Goal: Transaction & Acquisition: Purchase product/service

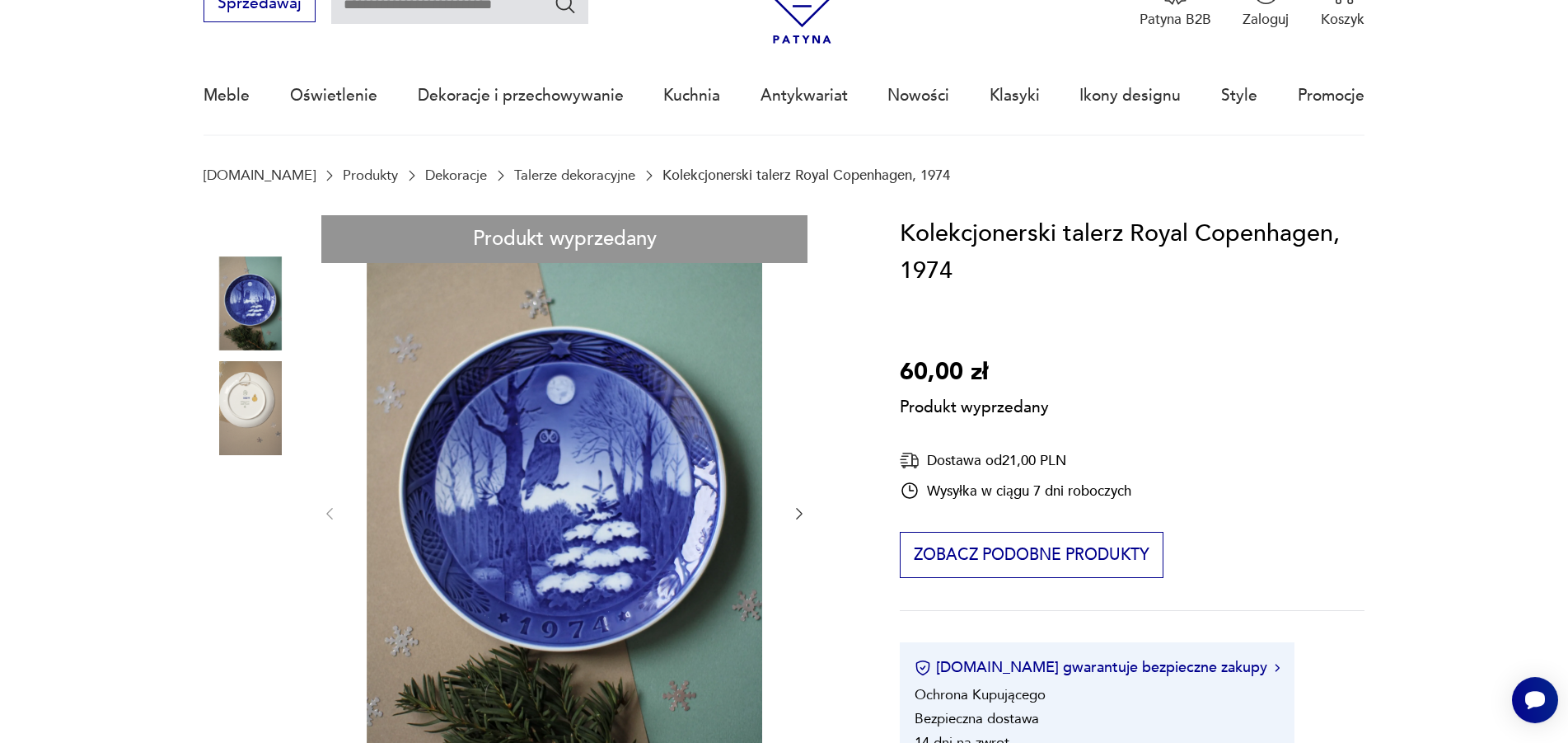
scroll to position [84, 0]
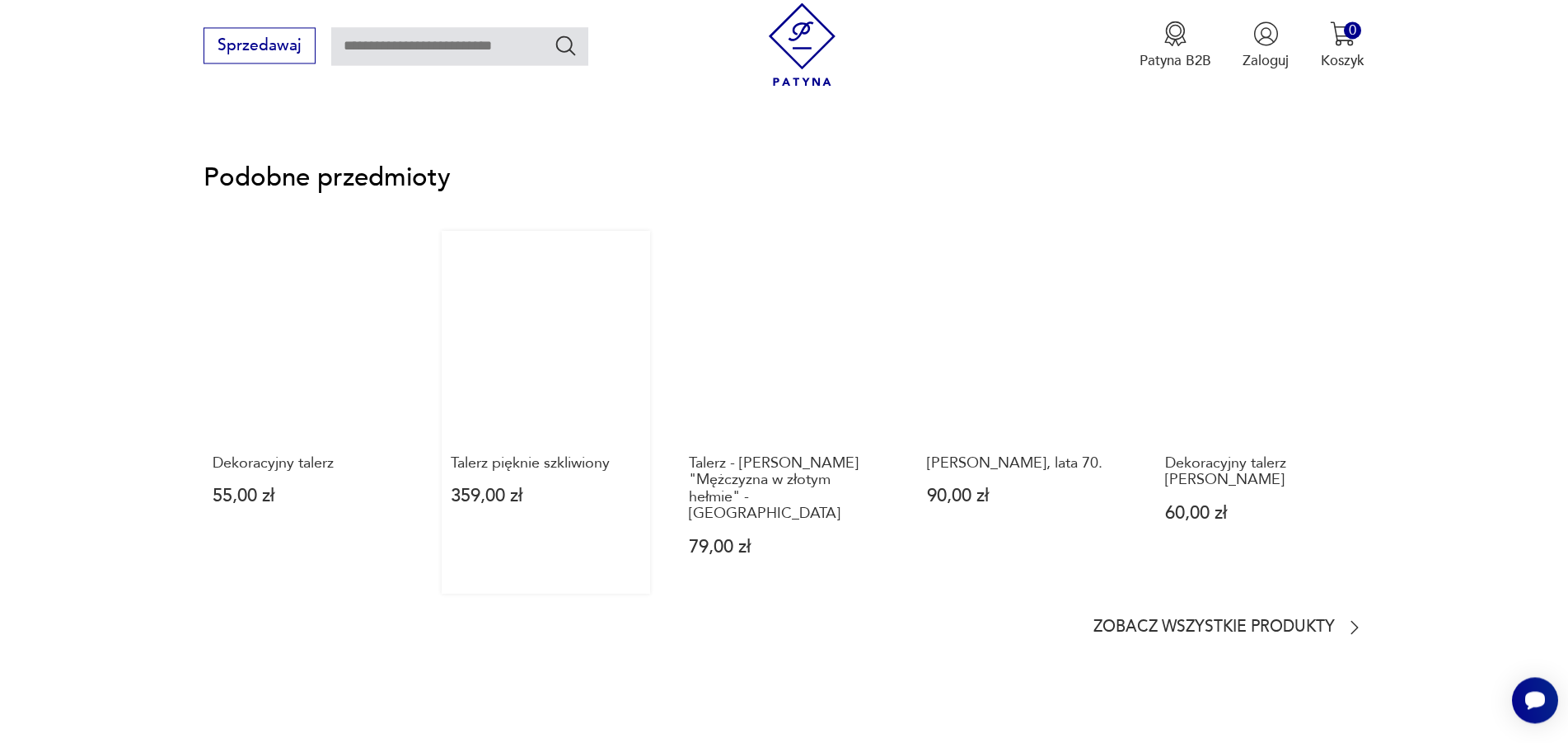
scroll to position [1513, 0]
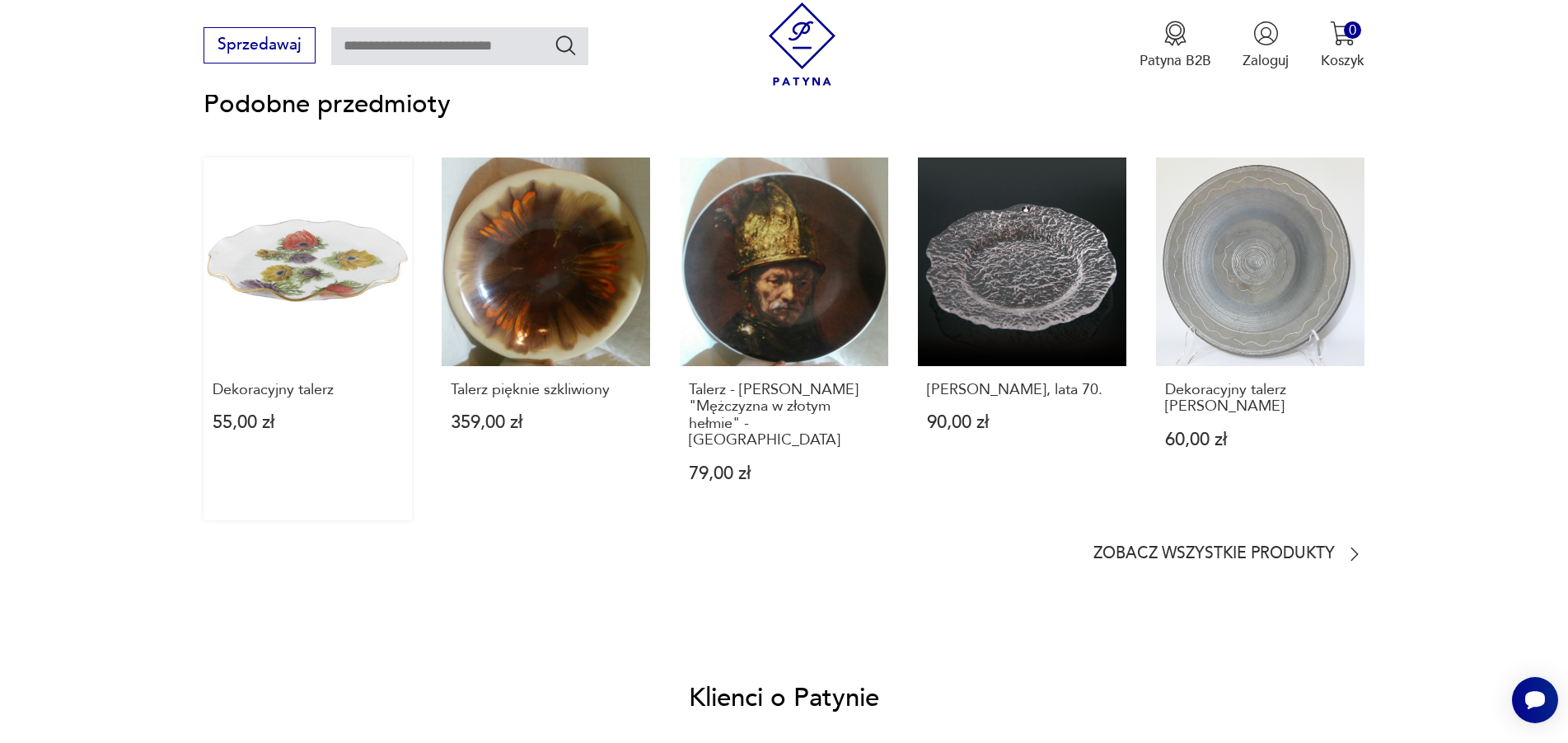
click at [299, 270] on link "Dekoracyjny talerz 55,00 zł" at bounding box center [307, 339] width 208 height 363
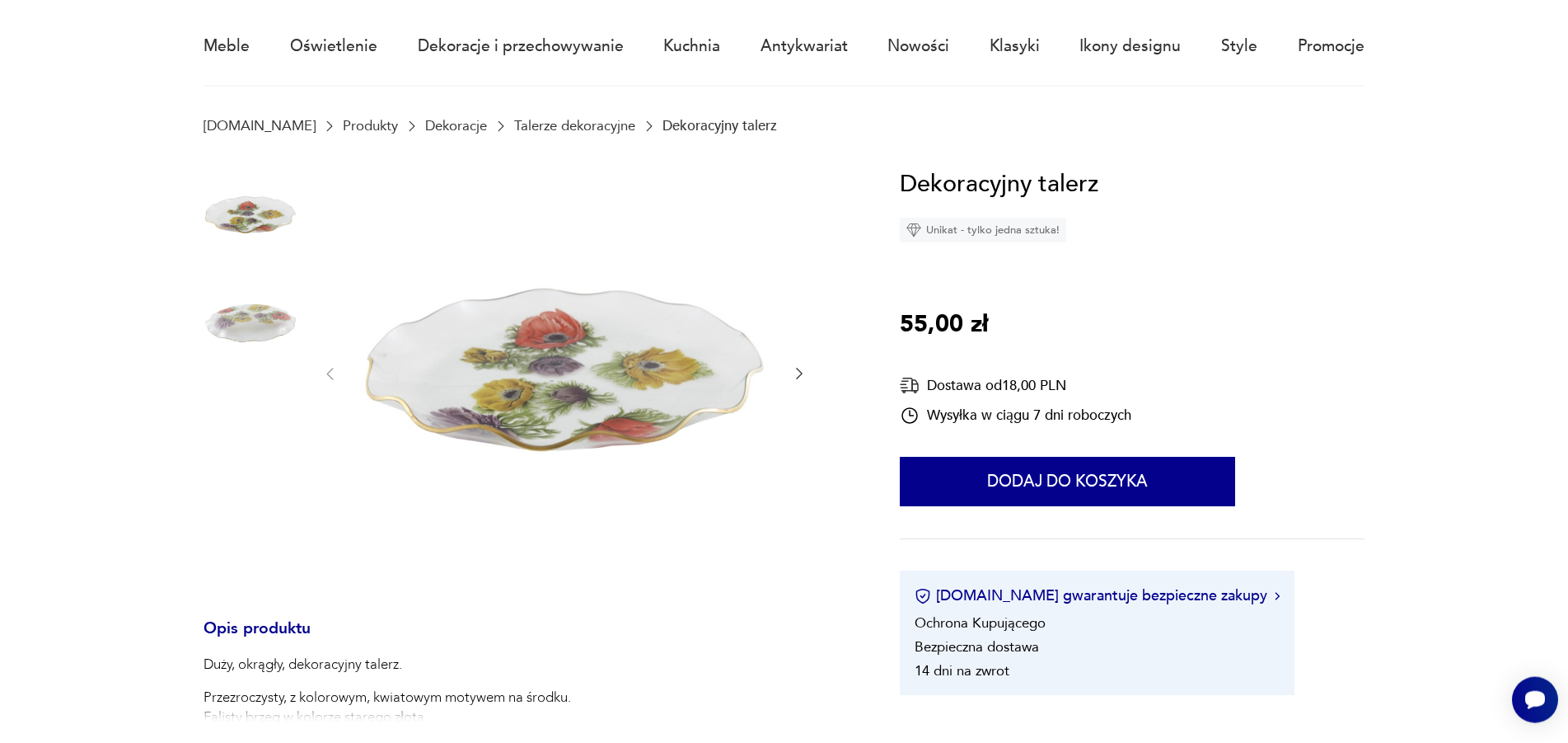
scroll to position [84, 0]
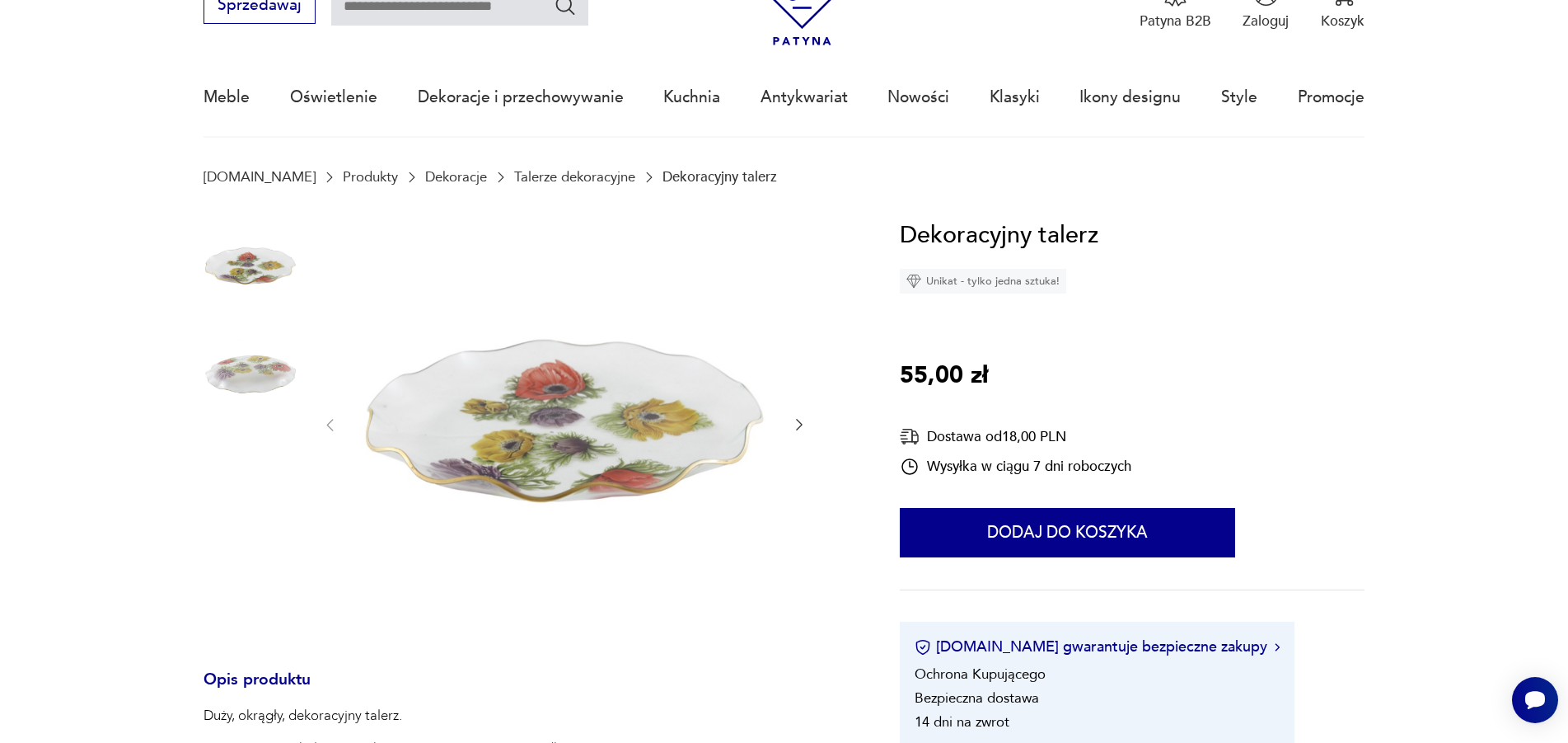
click at [801, 421] on icon "button" at bounding box center [799, 425] width 17 height 17
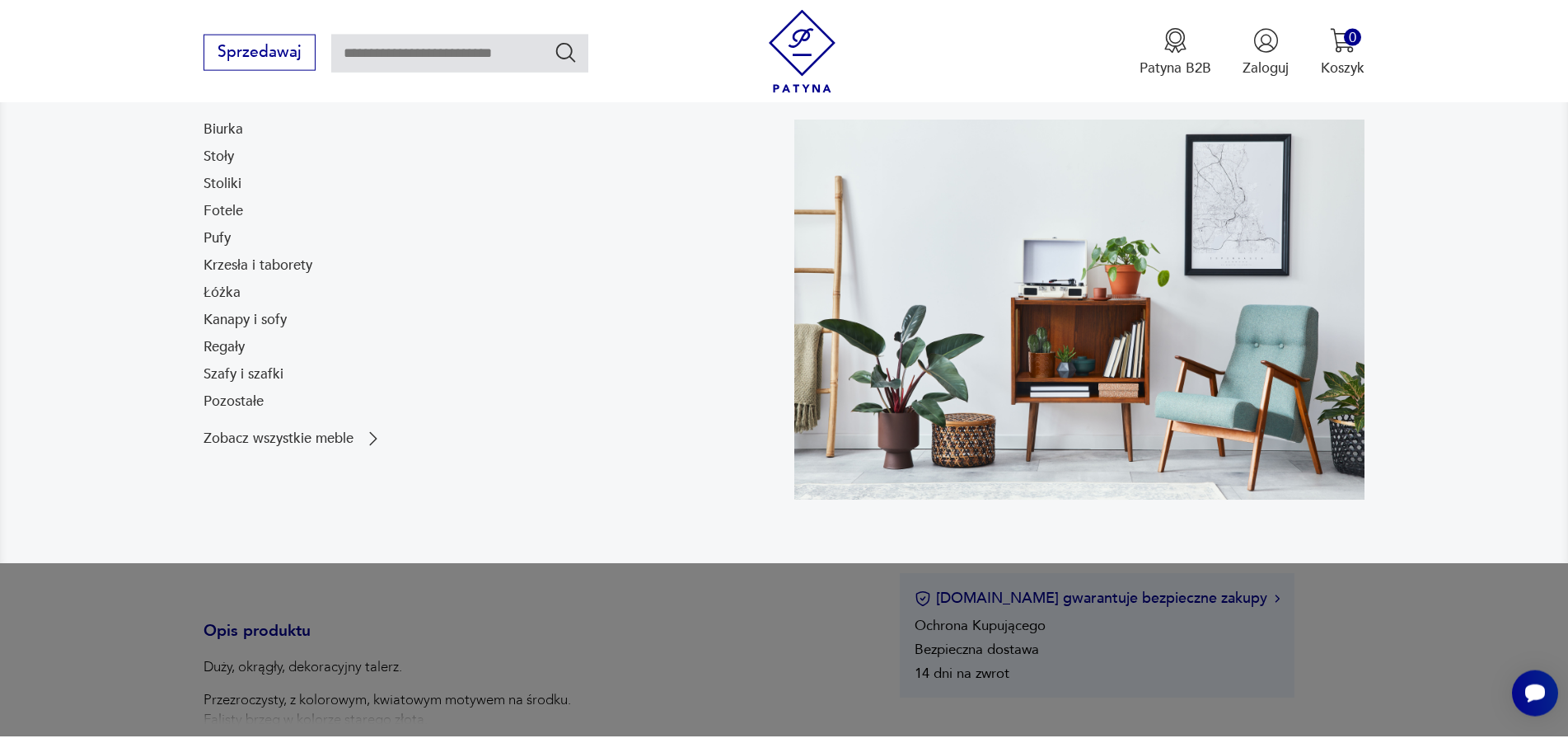
scroll to position [252, 0]
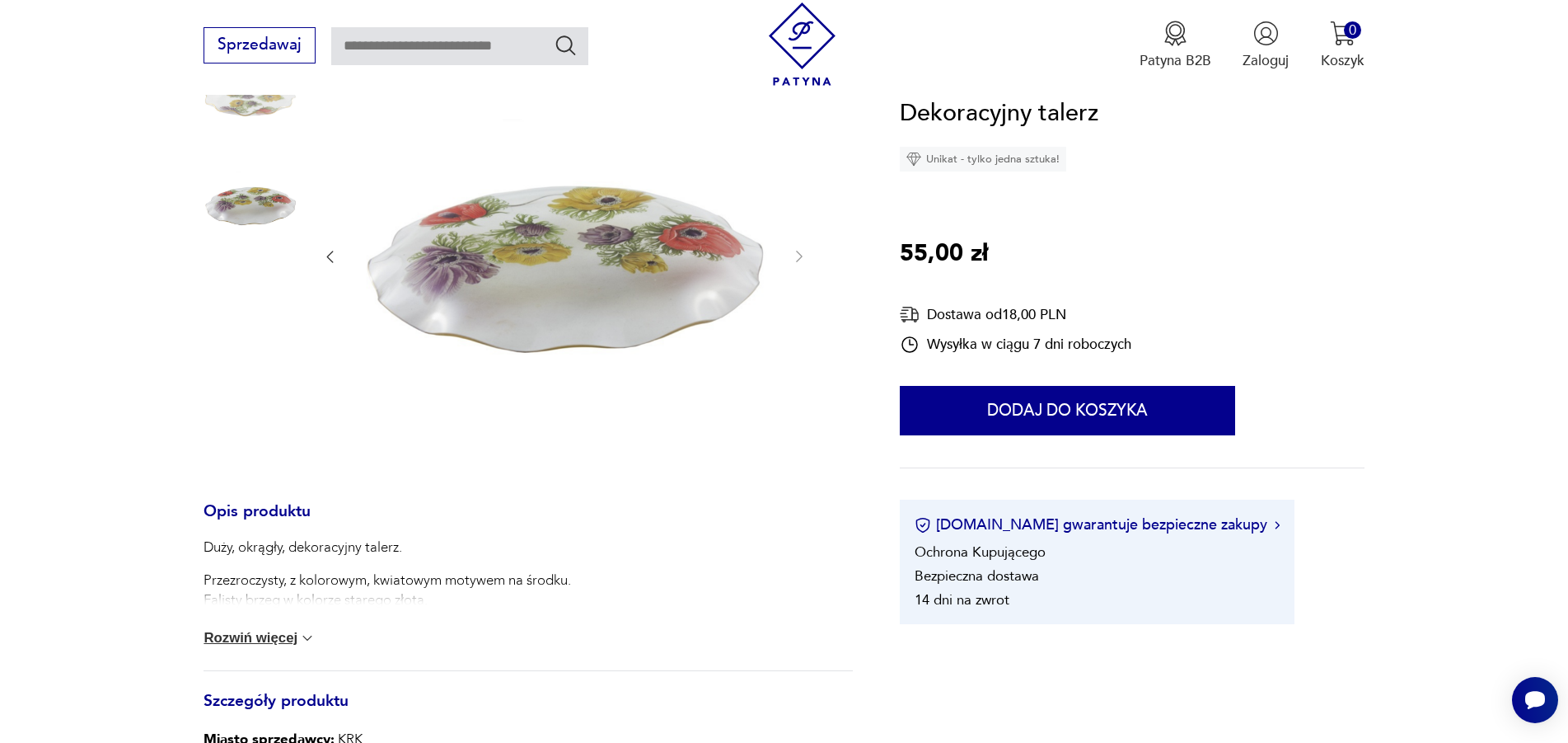
click at [330, 260] on icon "button" at bounding box center [331, 257] width 7 height 12
